Goal: Download file/media

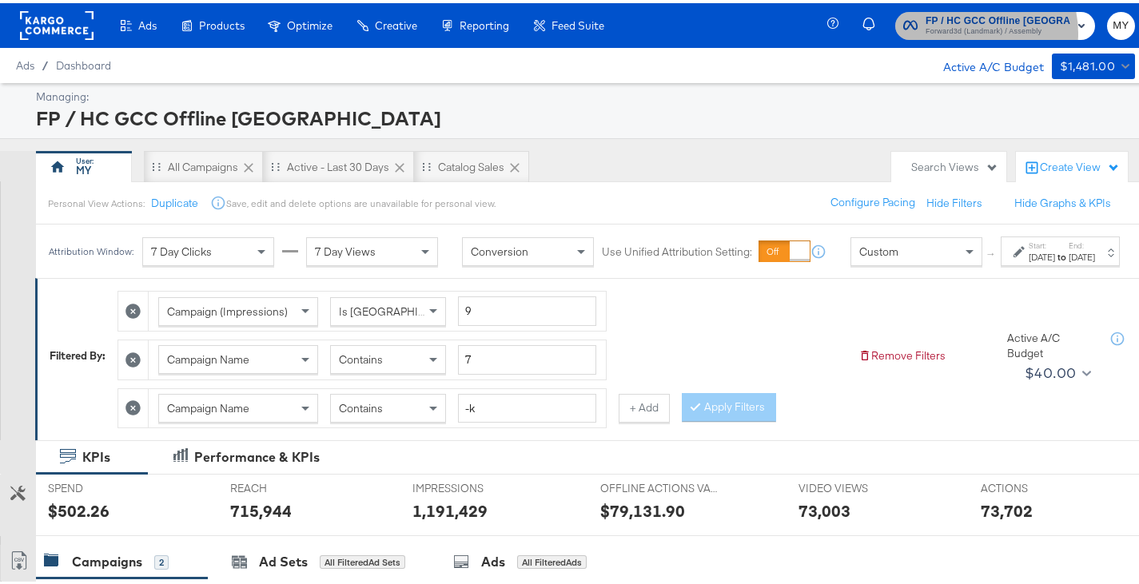
click at [977, 30] on span "Forward3d (Landmark) / Assembly" at bounding box center [998, 28] width 145 height 13
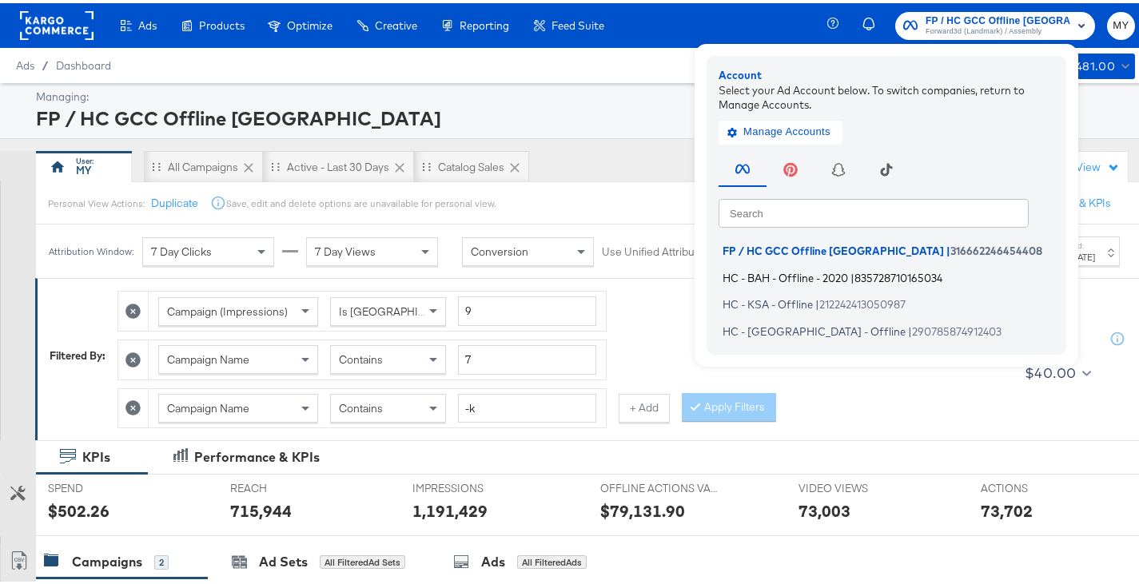
click at [794, 277] on span "HC - BAH - Offline - 2020" at bounding box center [785, 274] width 125 height 13
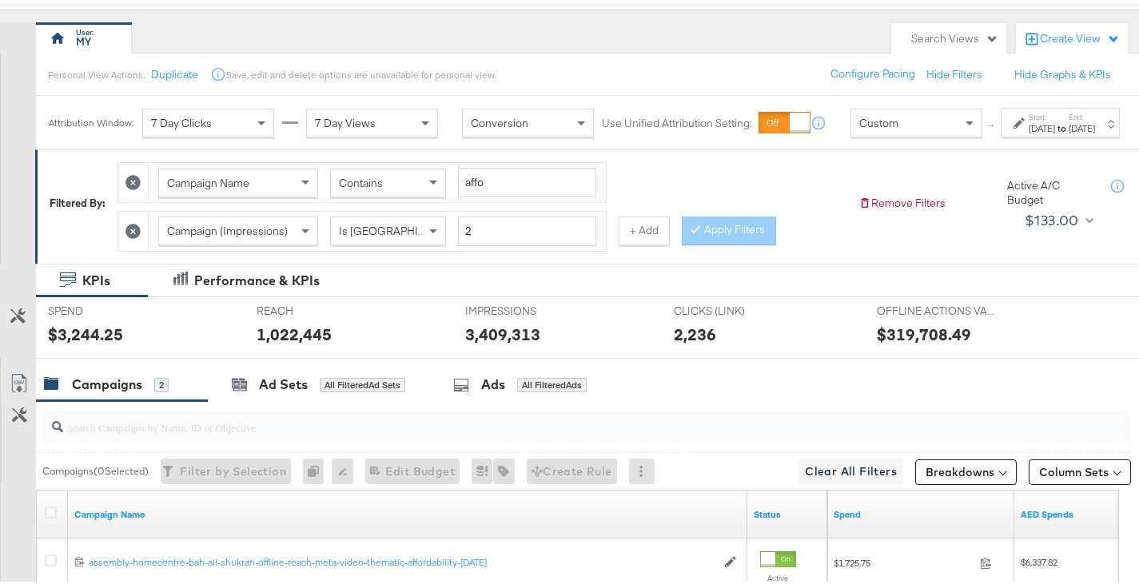
scroll to position [128, 0]
click at [1029, 133] on div "[DATE]" at bounding box center [1042, 126] width 26 height 13
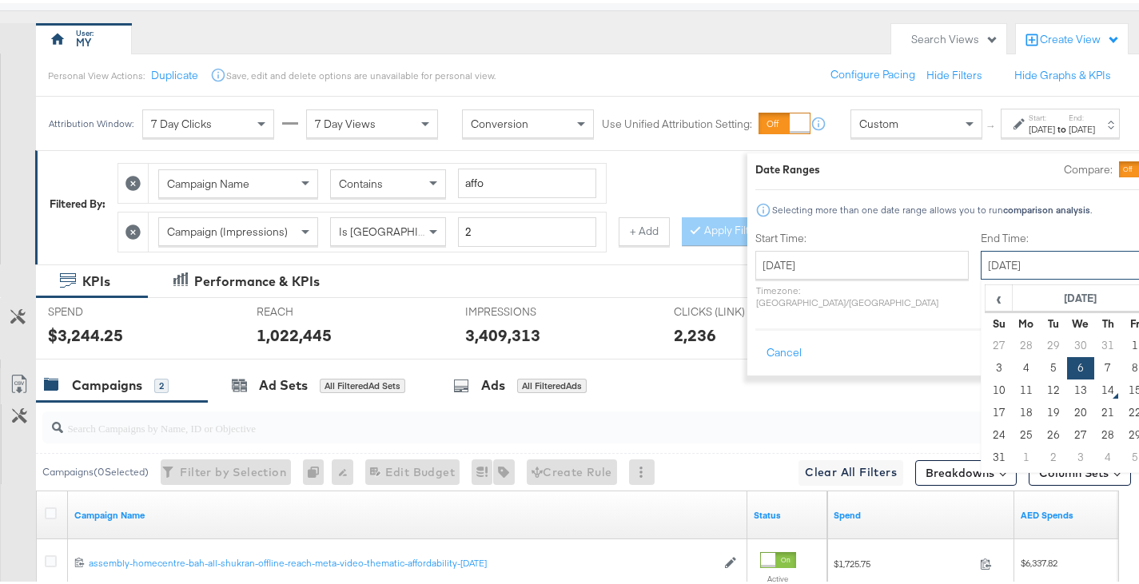
click at [981, 254] on input "[DATE]" at bounding box center [1065, 262] width 168 height 29
click at [1067, 385] on td "13" at bounding box center [1080, 387] width 27 height 22
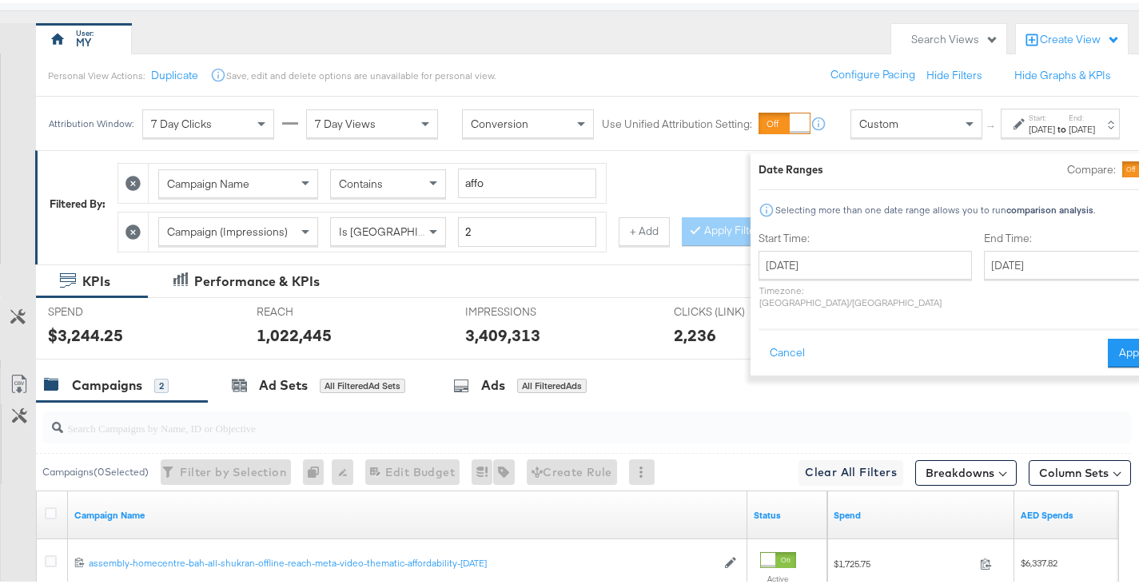
type input "[DATE]"
click at [1108, 346] on button "Apply" at bounding box center [1133, 350] width 50 height 29
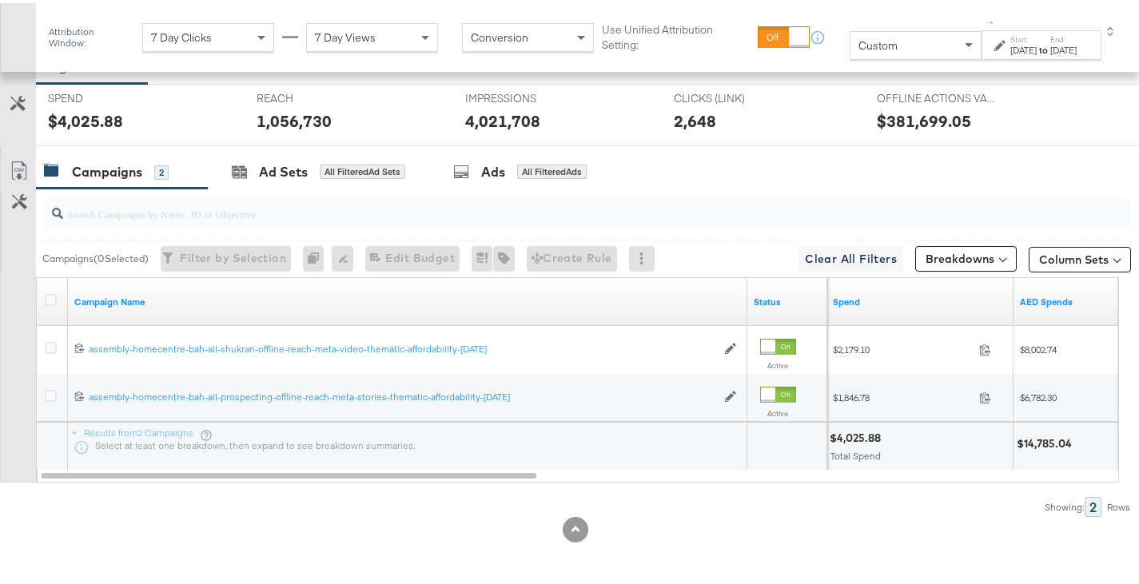
scroll to position [357, 0]
click at [48, 293] on icon at bounding box center [51, 298] width 12 height 12
click at [0, 0] on input "checkbox" at bounding box center [0, 0] width 0 height 0
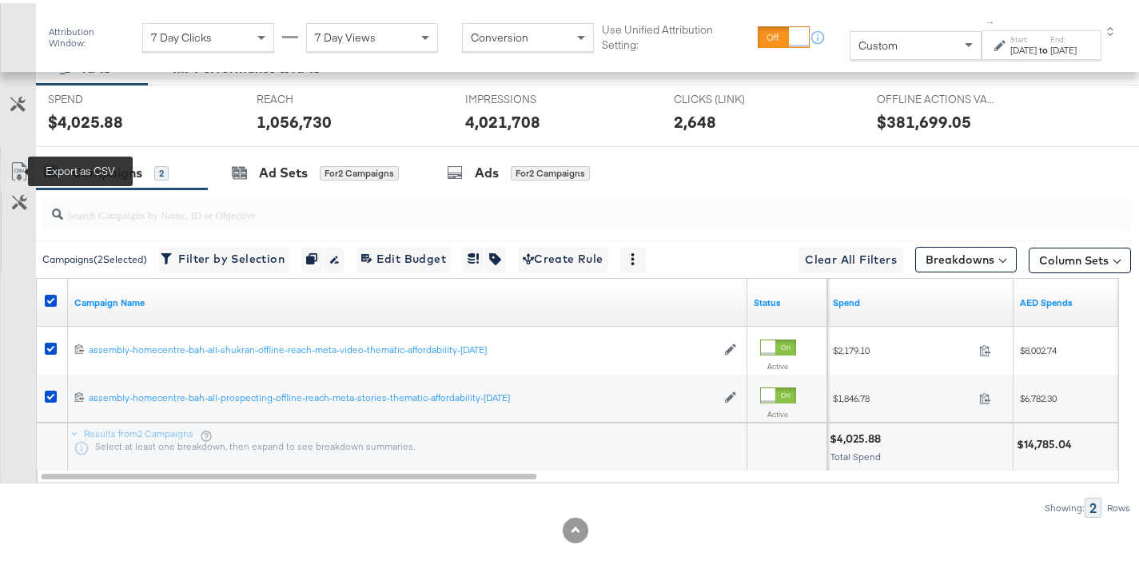
click at [22, 169] on icon at bounding box center [19, 171] width 10 height 12
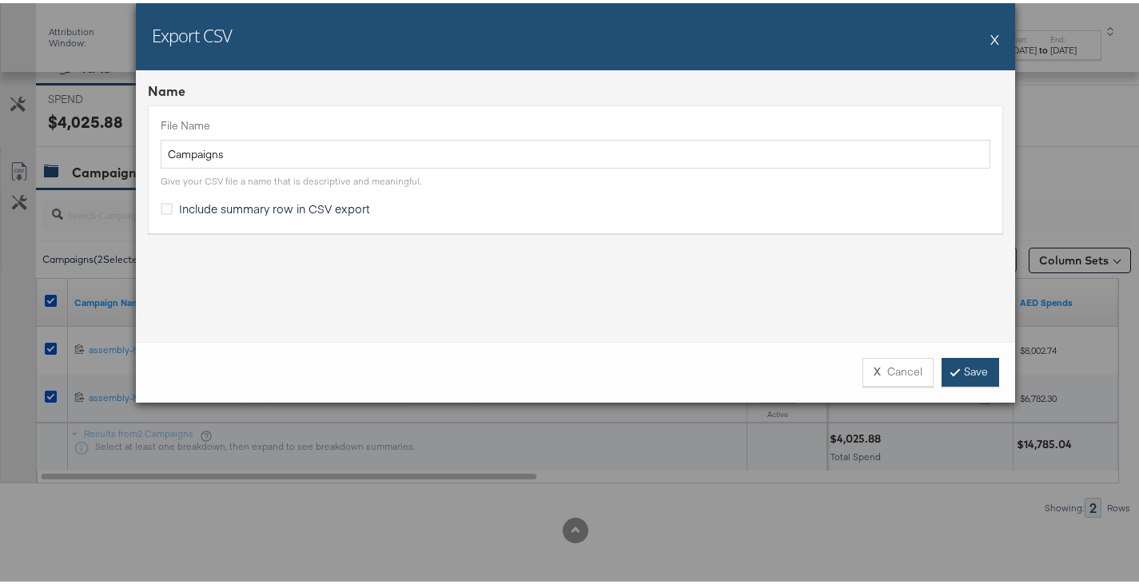
click at [982, 376] on link "Save" at bounding box center [971, 369] width 58 height 29
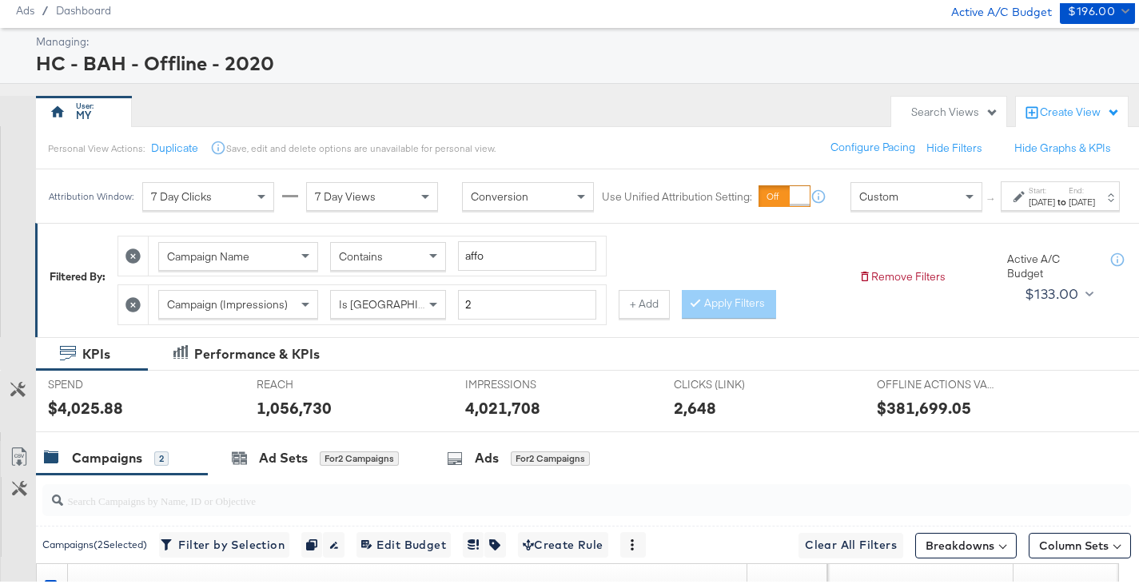
scroll to position [54, 0]
click at [480, 269] on input "affo" at bounding box center [527, 254] width 138 height 30
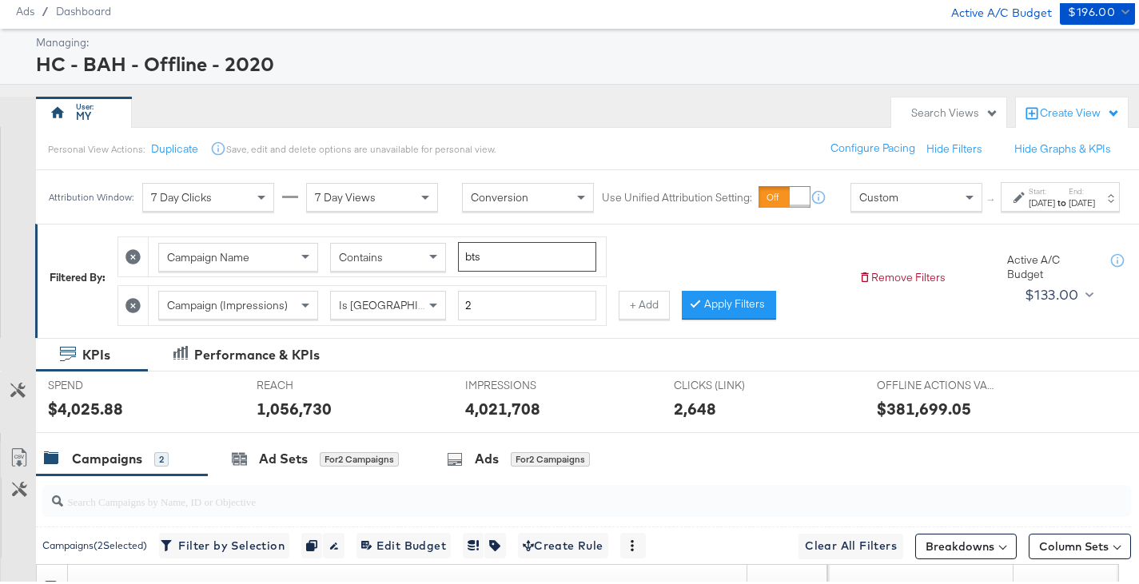
type input "bts"
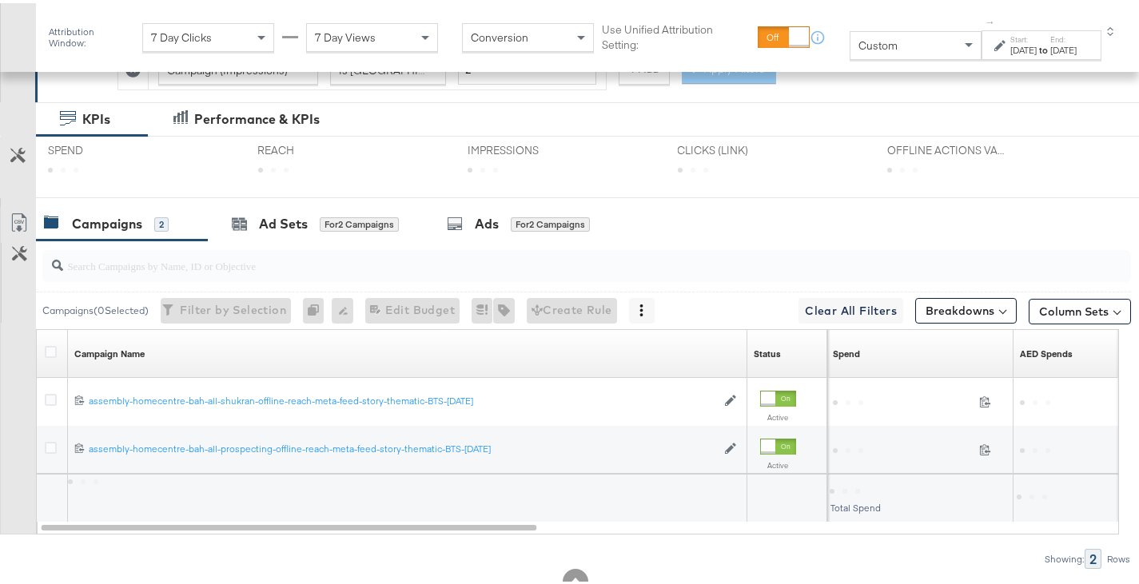
scroll to position [337, 0]
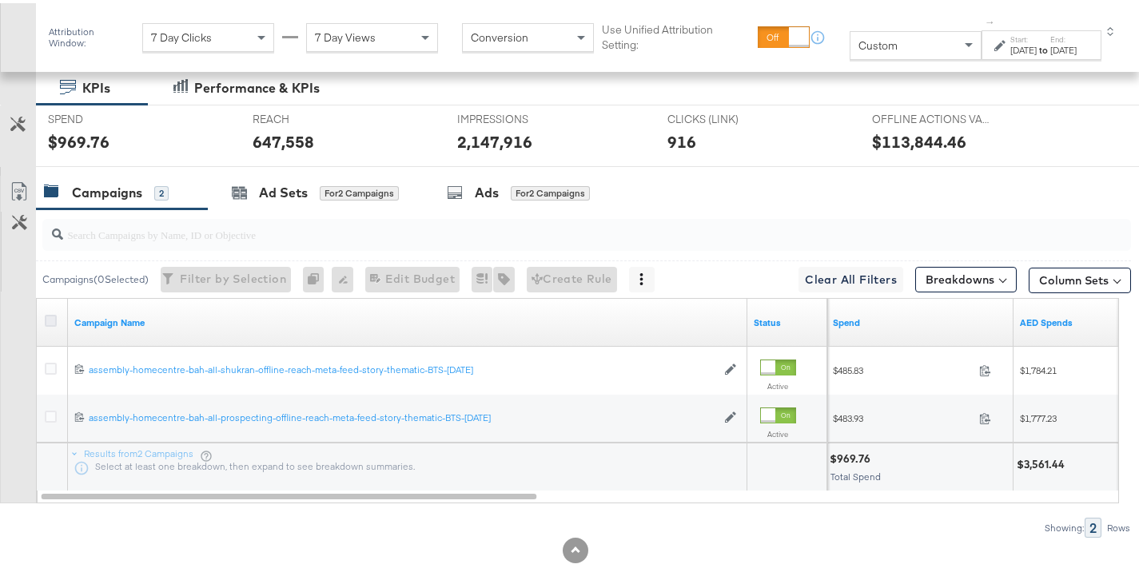
click at [54, 316] on icon at bounding box center [51, 318] width 12 height 12
click at [0, 0] on input "checkbox" at bounding box center [0, 0] width 0 height 0
click at [20, 183] on icon at bounding box center [19, 188] width 19 height 19
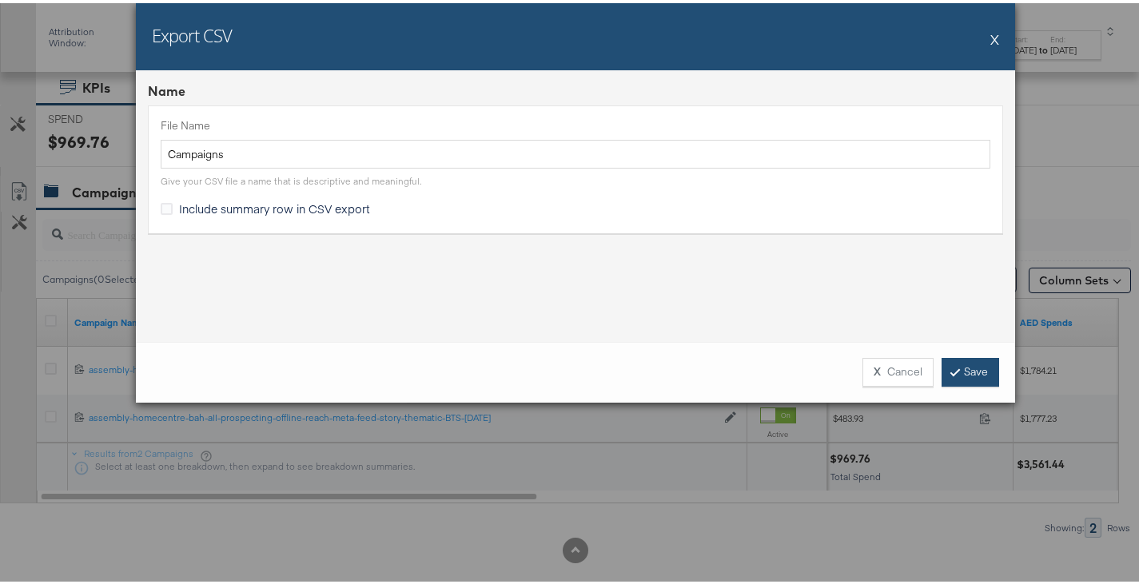
click at [961, 369] on link "Save" at bounding box center [971, 369] width 58 height 29
